Goal: Find specific page/section: Find specific page/section

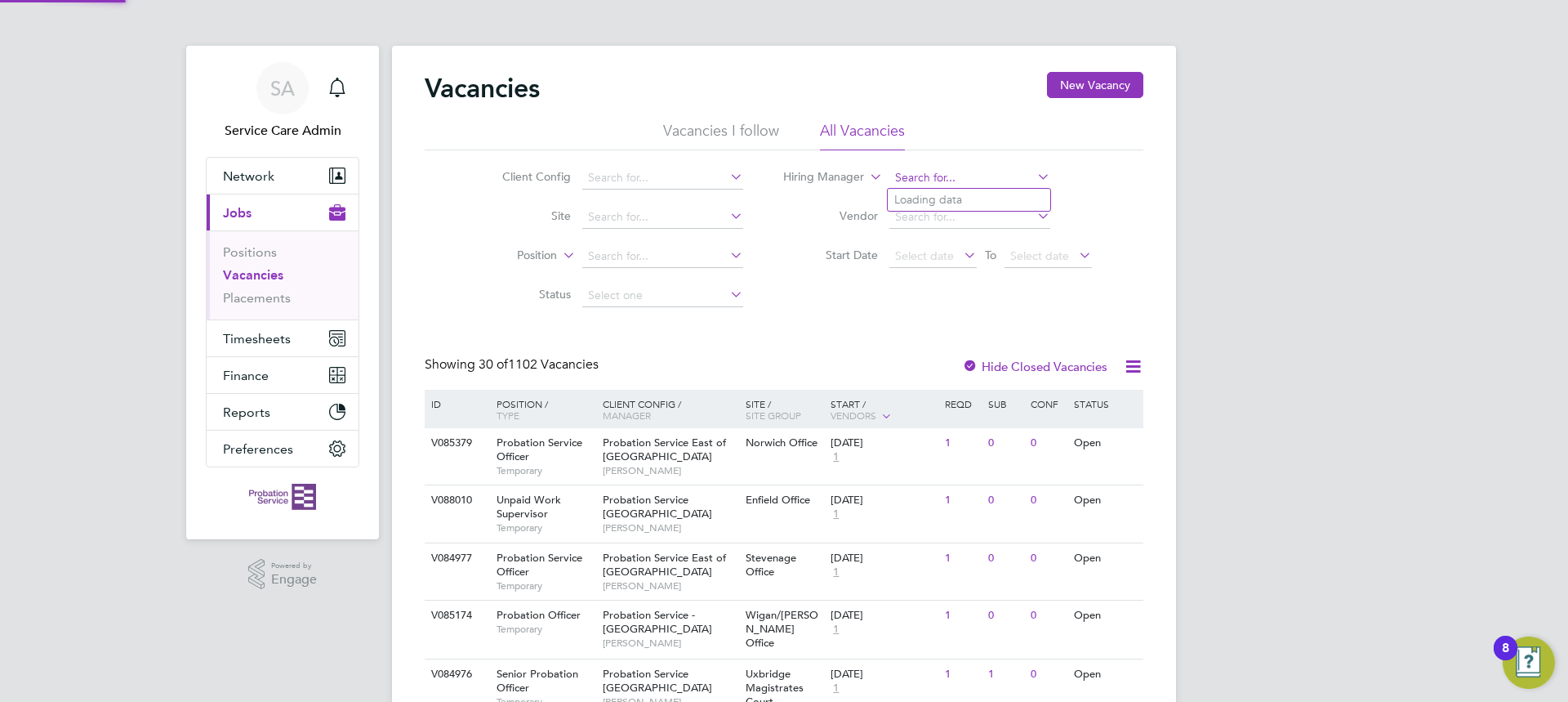
click at [915, 182] on input at bounding box center [970, 178] width 161 height 23
click at [909, 199] on b "[PERSON_NAME]" at bounding box center [942, 200] width 95 height 14
type input "[PERSON_NAME]"
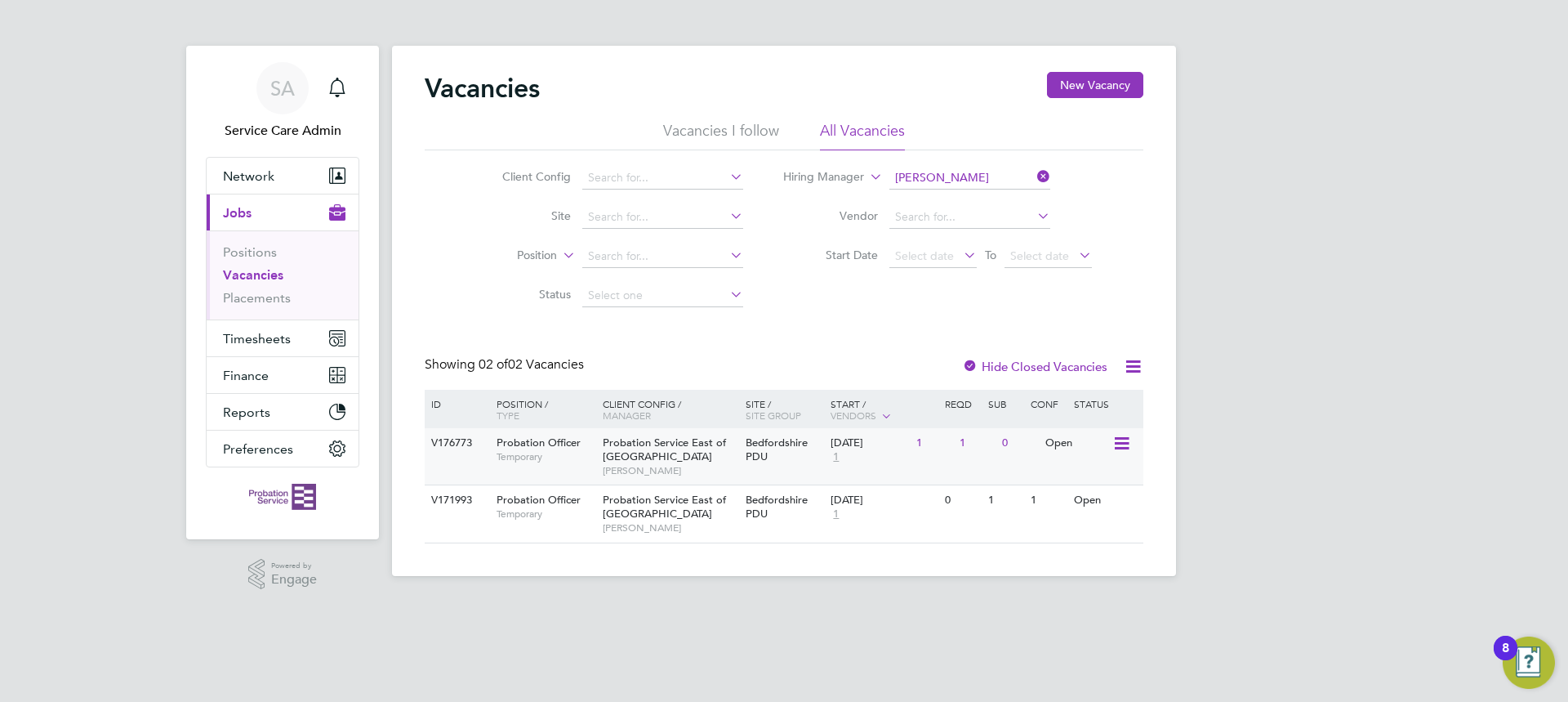
click at [596, 473] on div "V176773 Probation Officer Temporary Probation Service East of [GEOGRAPHIC_DATA]…" at bounding box center [784, 456] width 719 height 56
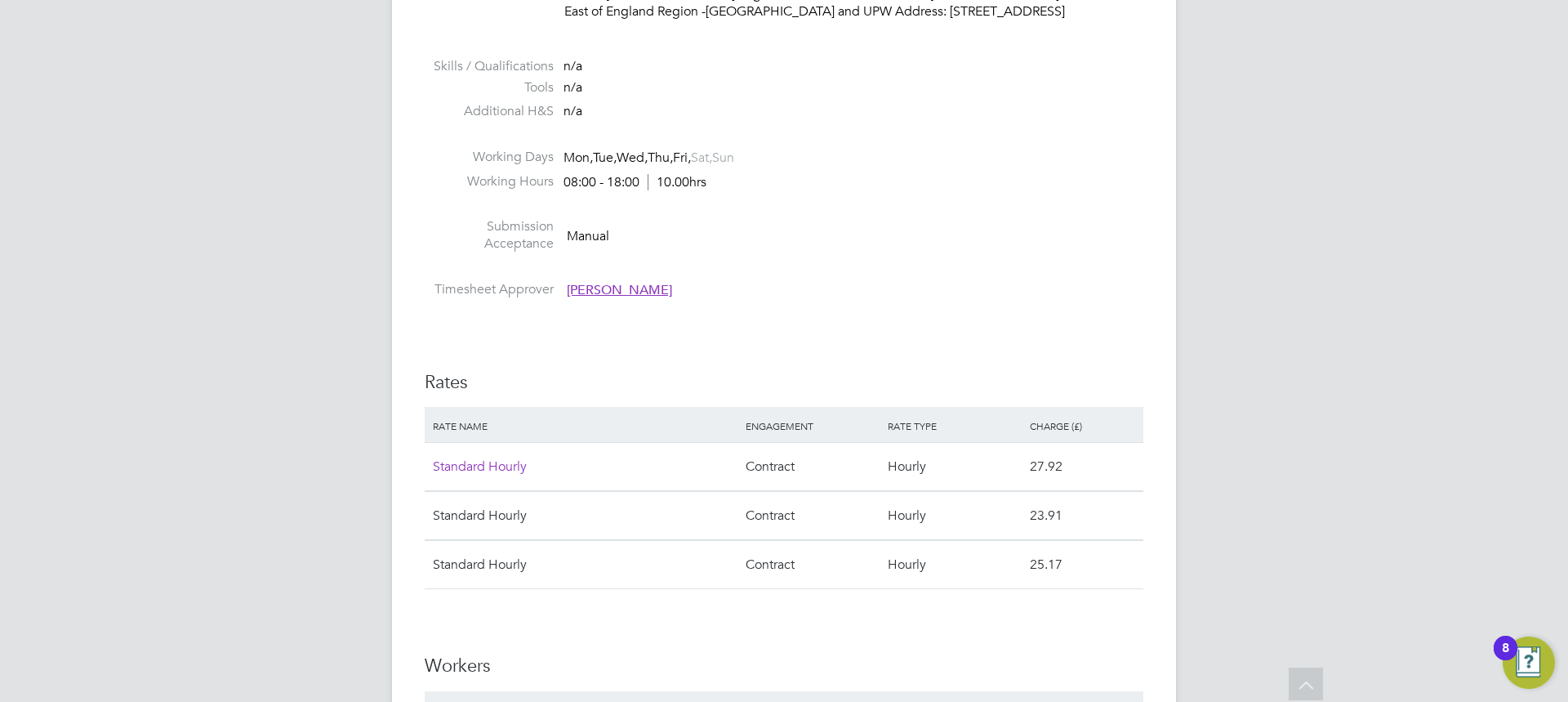
scroll to position [1715, 0]
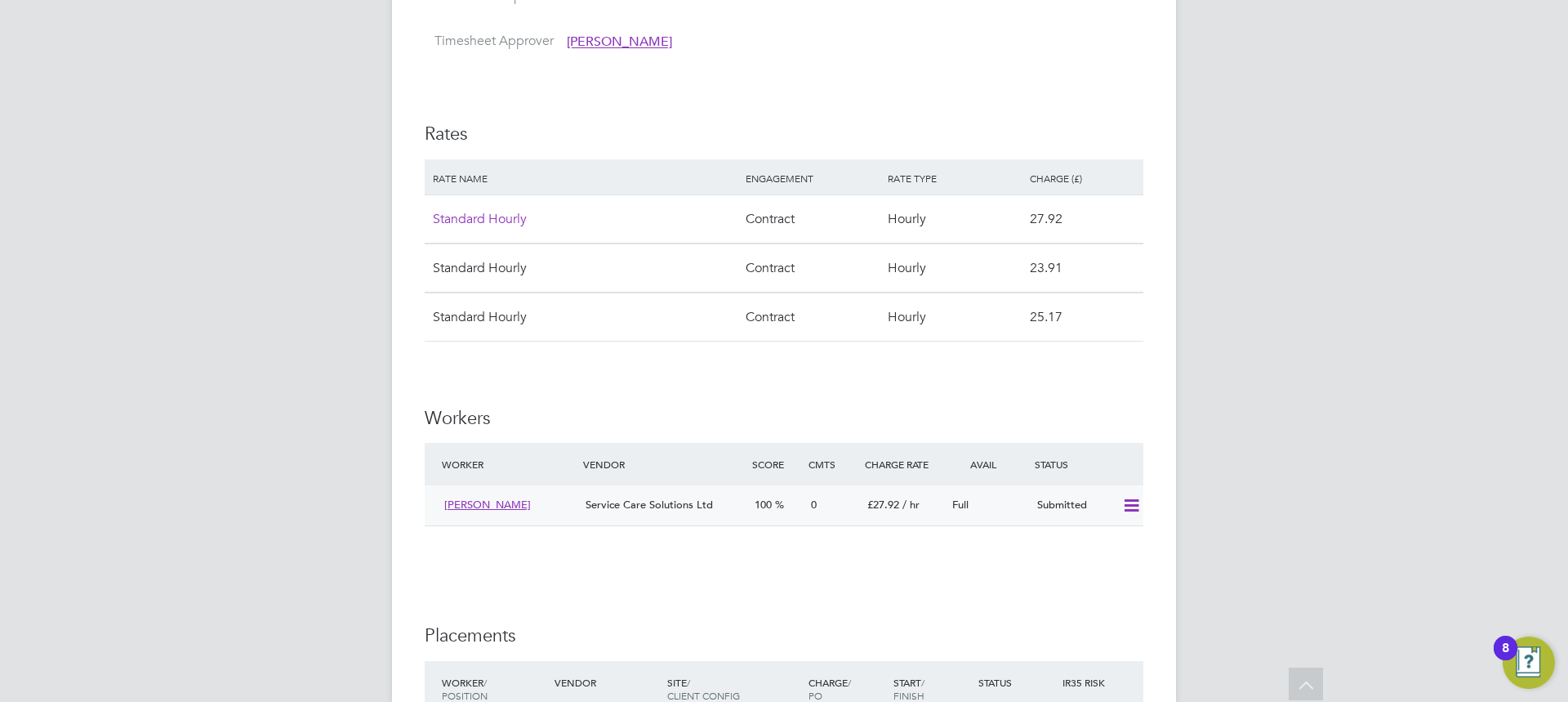
click at [1123, 499] on icon at bounding box center [1132, 505] width 21 height 13
click at [1102, 522] on li "Offer" at bounding box center [1110, 523] width 57 height 23
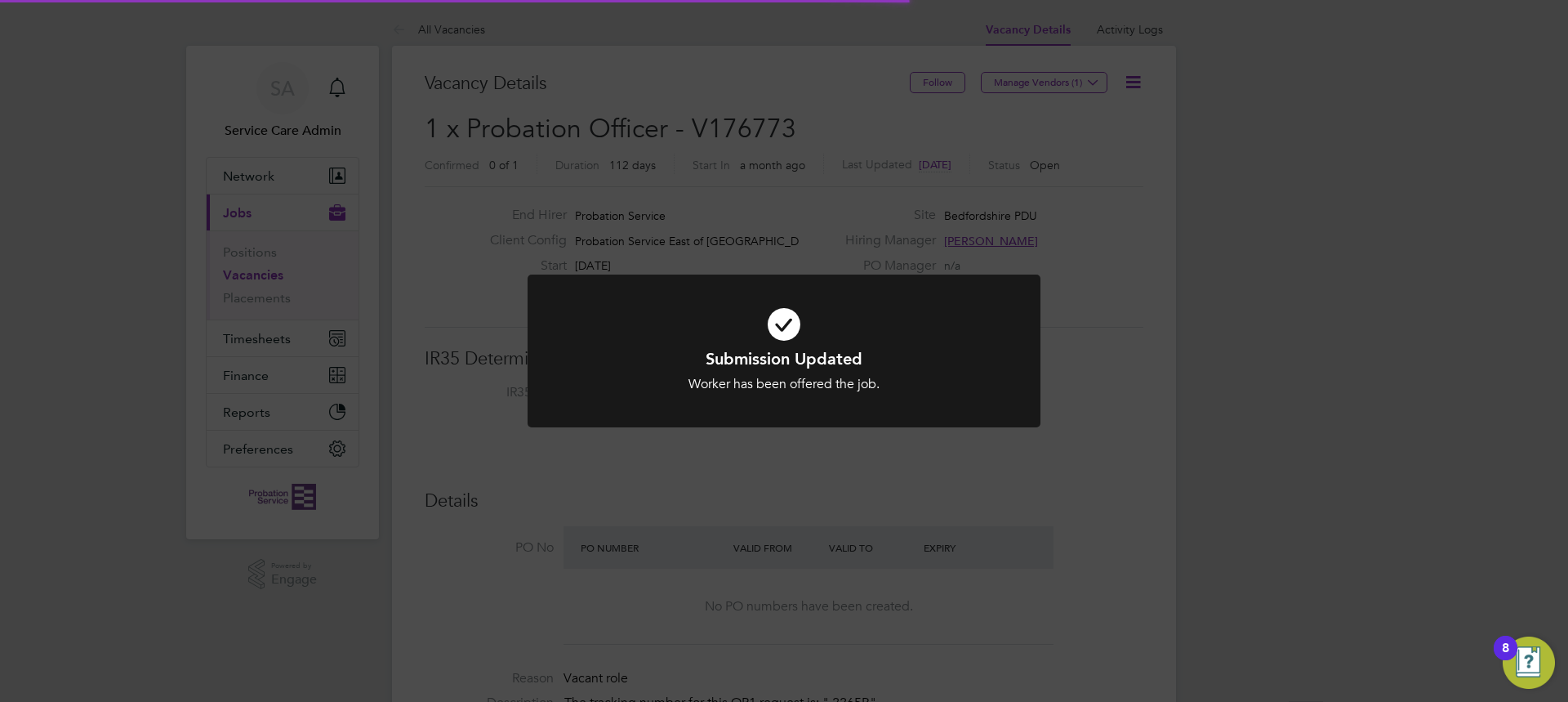
scroll to position [48, 313]
